Goal: Task Accomplishment & Management: Manage account settings

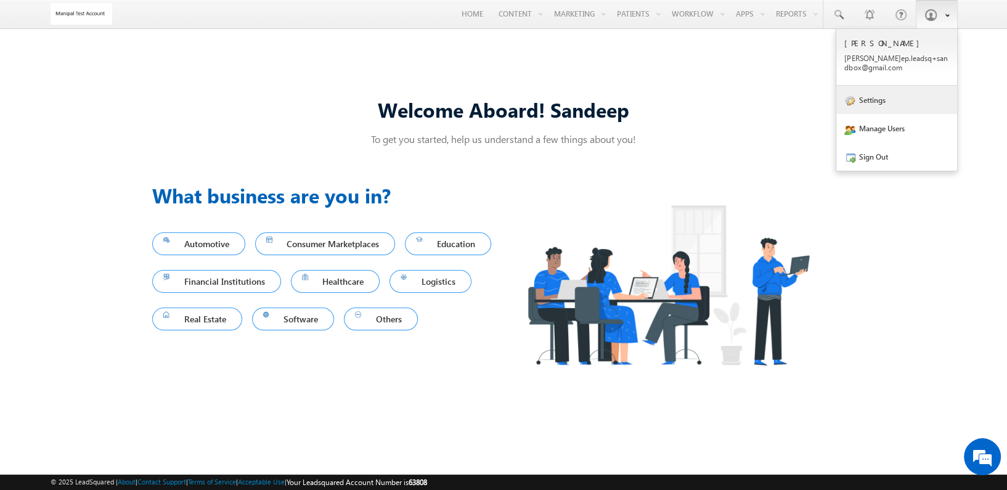
click at [882, 97] on link "Settings" at bounding box center [896, 100] width 121 height 28
click at [893, 133] on link "Manage Users" at bounding box center [896, 128] width 121 height 28
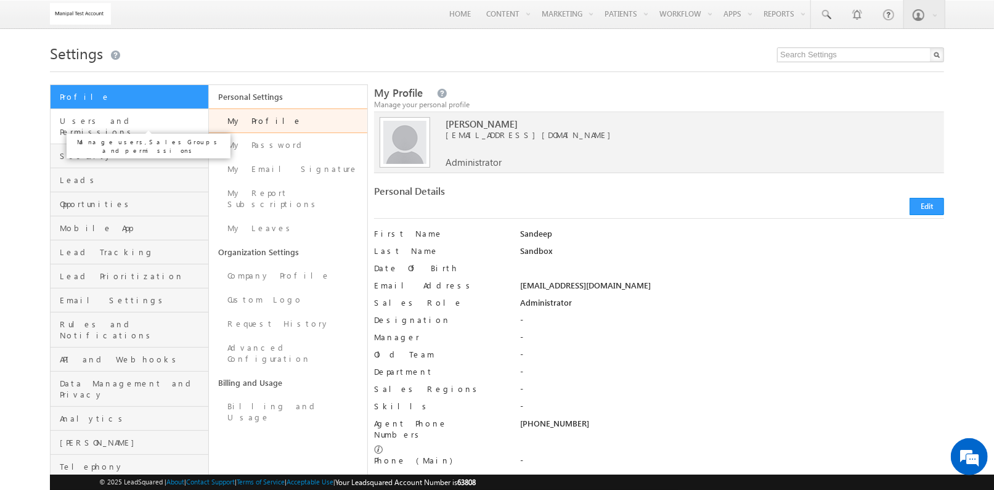
click at [175, 124] on span "Users and Permissions" at bounding box center [132, 126] width 145 height 22
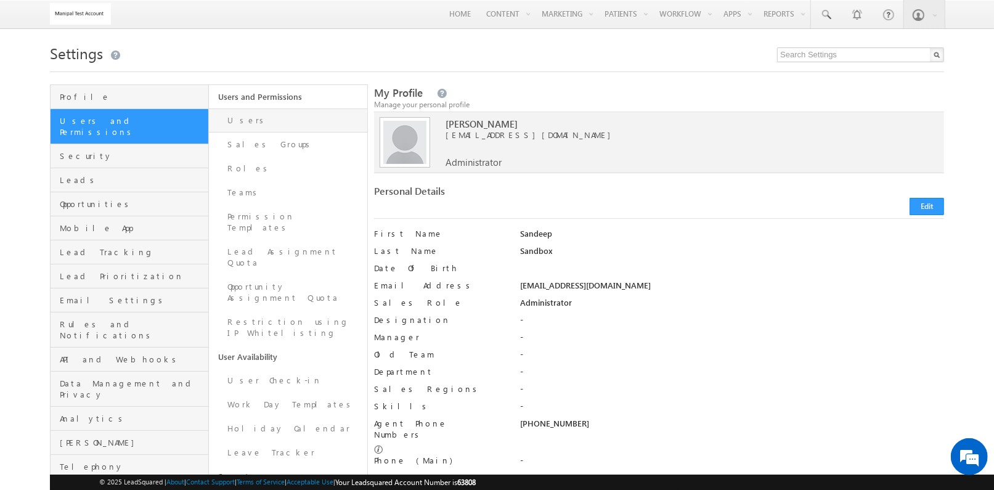
click at [236, 129] on link "Users" at bounding box center [288, 120] width 158 height 24
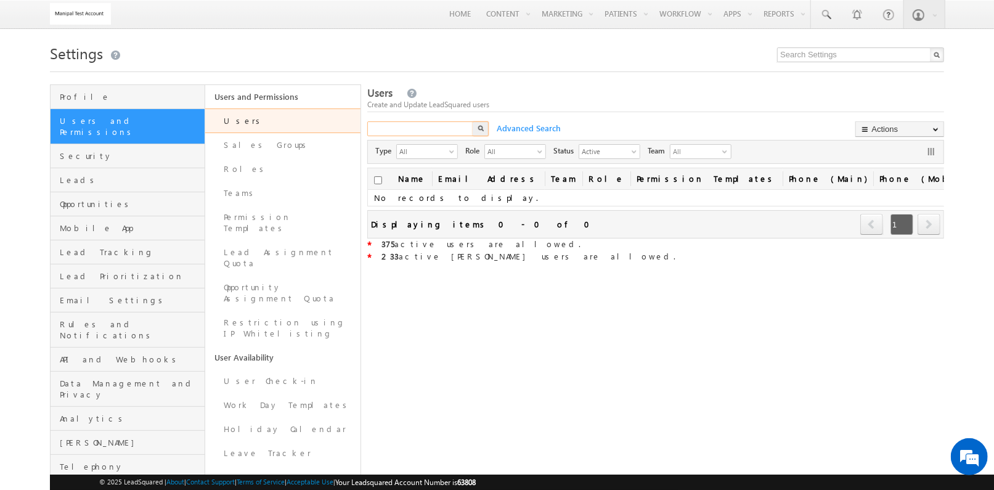
click at [436, 129] on input "text" at bounding box center [420, 128] width 107 height 15
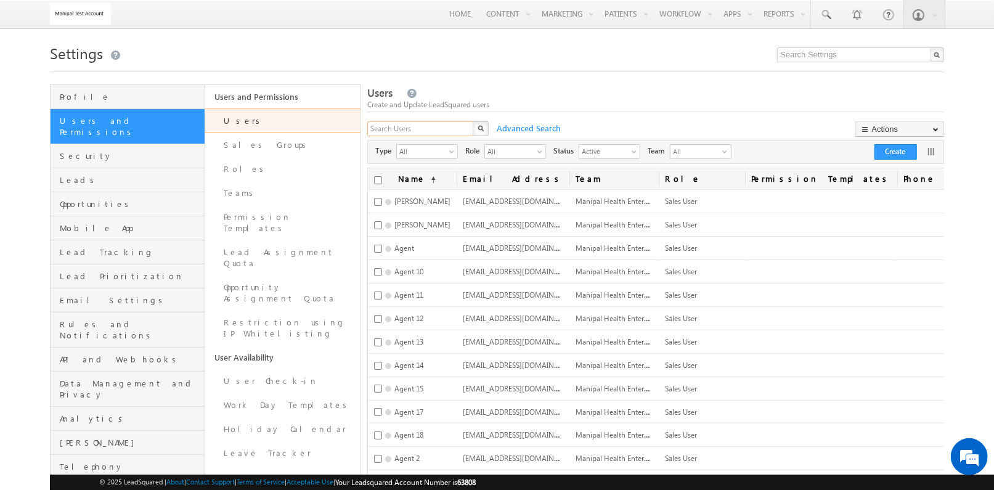
click at [434, 133] on input "text" at bounding box center [420, 128] width 107 height 15
click at [611, 150] on span "Active" at bounding box center [604, 151] width 51 height 12
click at [532, 148] on span "All" at bounding box center [510, 151] width 51 height 12
click at [526, 187] on li "Marketing User" at bounding box center [516, 191] width 60 height 12
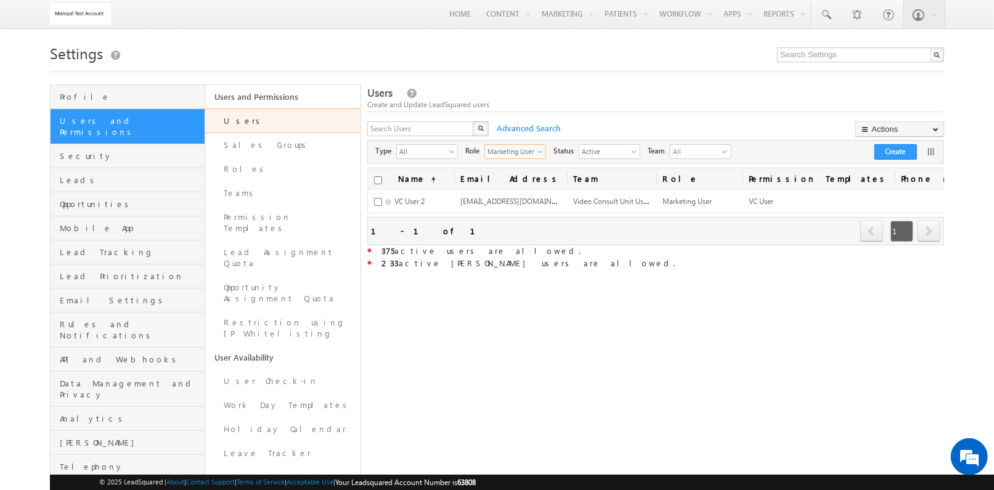
click at [540, 150] on span "select" at bounding box center [542, 151] width 10 height 7
click at [523, 177] on li "Administrator" at bounding box center [516, 179] width 60 height 12
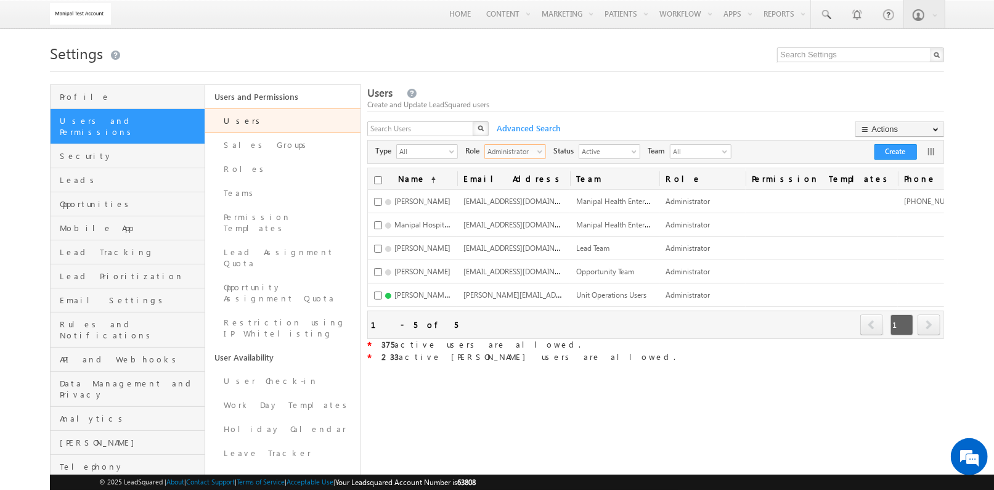
click at [537, 153] on span "select" at bounding box center [542, 151] width 10 height 7
click at [528, 165] on li "All" at bounding box center [516, 167] width 60 height 12
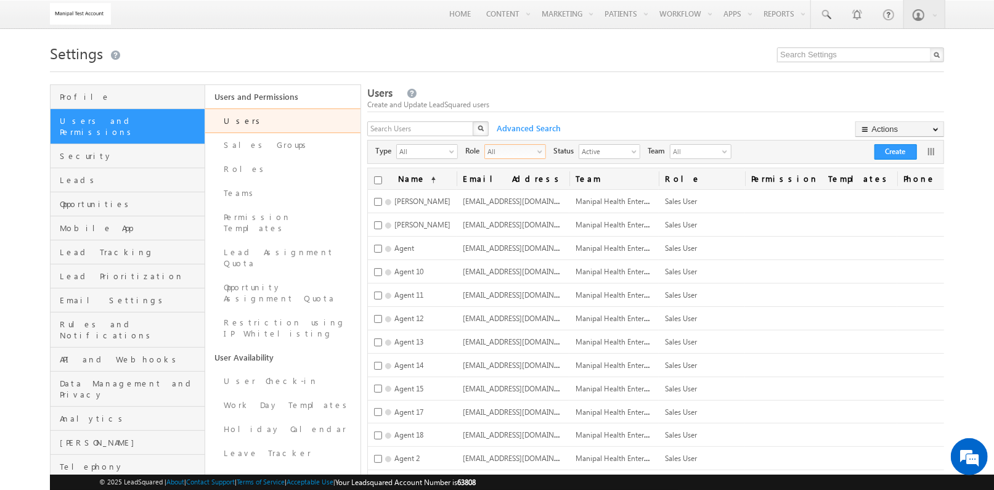
click at [535, 153] on span "All" at bounding box center [510, 151] width 51 height 12
click at [524, 173] on li "Administrator" at bounding box center [516, 179] width 60 height 12
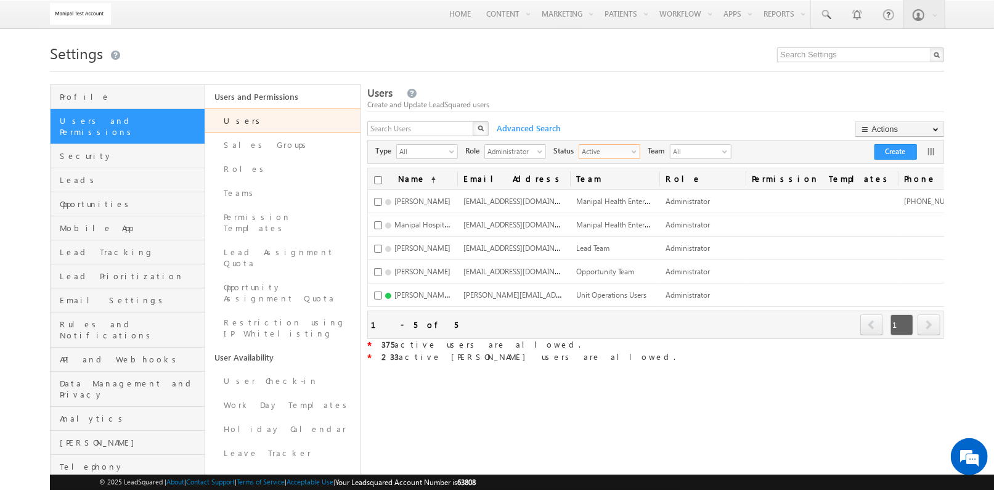
click at [587, 153] on span "Active" at bounding box center [604, 151] width 51 height 12
click at [604, 172] on li "All" at bounding box center [610, 167] width 60 height 12
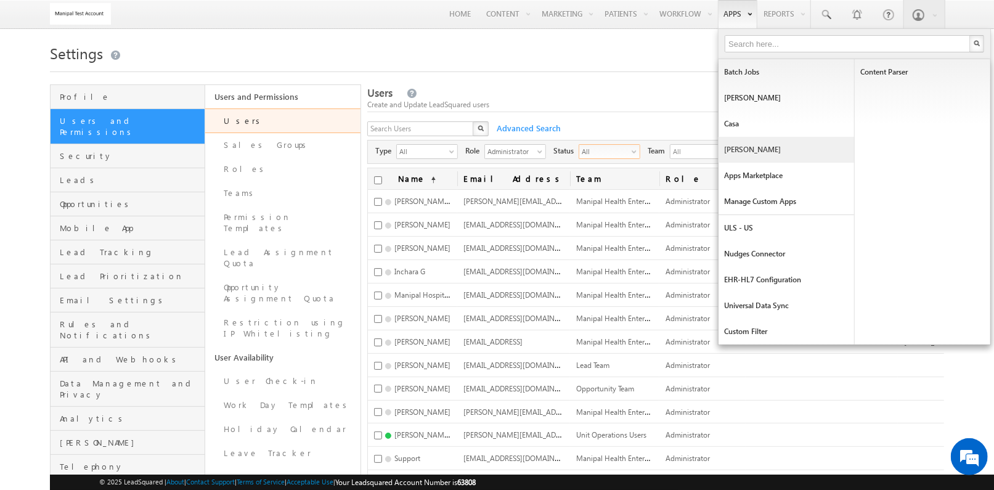
click at [759, 145] on link "[PERSON_NAME]" at bounding box center [786, 150] width 136 height 26
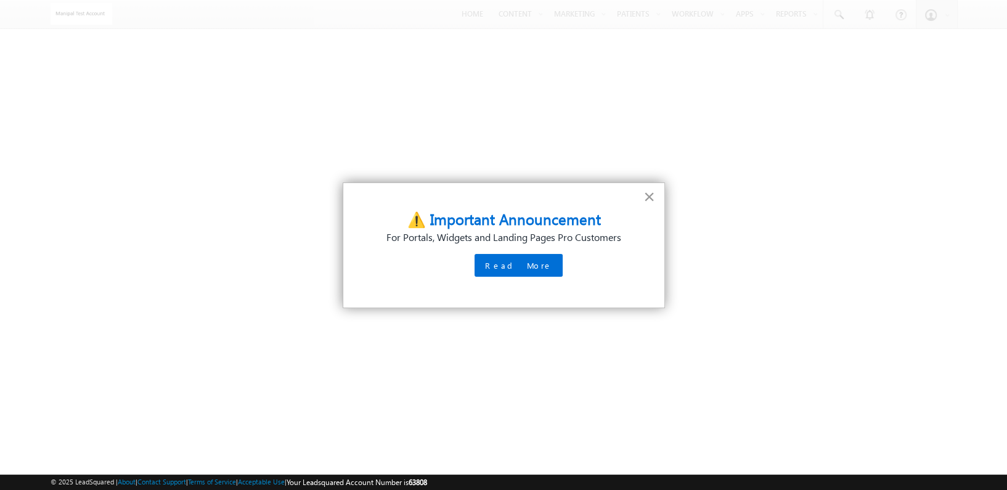
click at [650, 200] on button "×" at bounding box center [649, 197] width 12 height 20
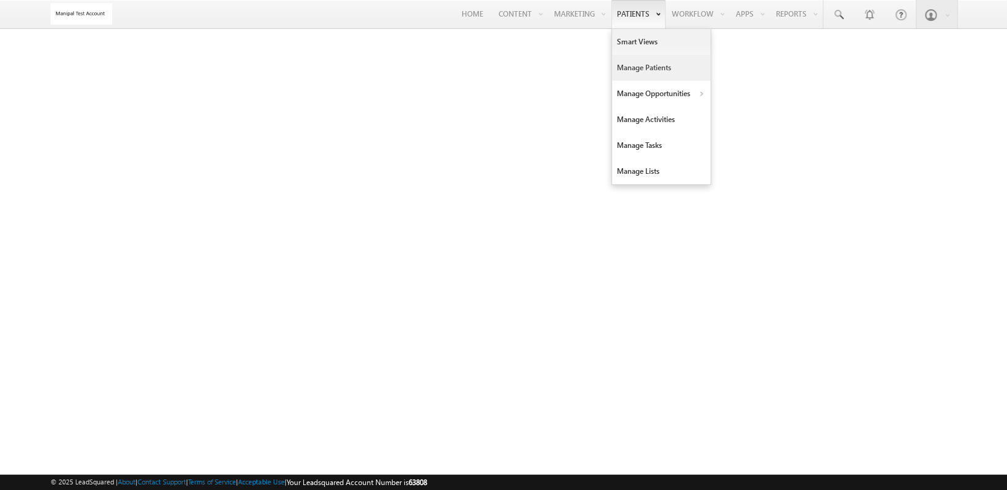
click at [636, 60] on link "Manage Patients" at bounding box center [661, 68] width 99 height 26
